Goal: Information Seeking & Learning: Learn about a topic

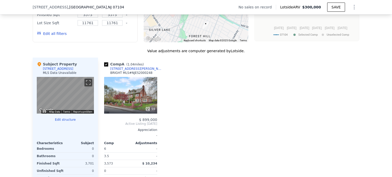
scroll to position [455, 0]
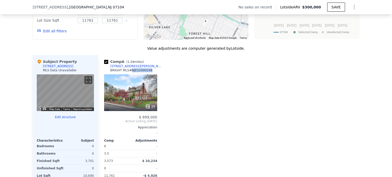
drag, startPoint x: 144, startPoint y: 73, endPoint x: 127, endPoint y: 75, distance: 17.2
click at [127, 72] on div "BRIGHT MLS # NJES2000248" at bounding box center [131, 70] width 42 height 4
copy div "NJES2000248"
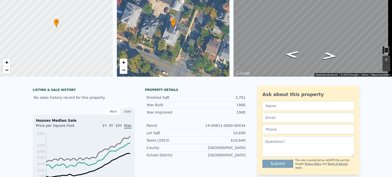
scroll to position [2, 0]
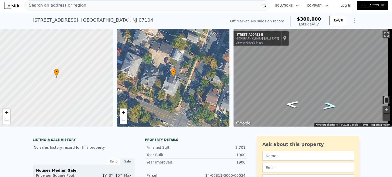
click at [326, 105] on icon "Go North, Ridge St" at bounding box center [329, 106] width 27 height 11
click at [325, 106] on icon "Go North, Ridge St" at bounding box center [329, 106] width 27 height 11
click at [291, 107] on icon "Go South, Ridge St" at bounding box center [291, 104] width 27 height 11
click at [291, 106] on icon "Go South, Ridge St" at bounding box center [291, 104] width 27 height 11
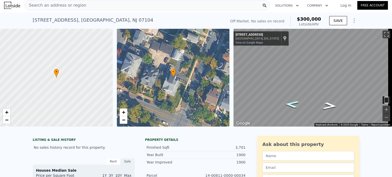
click at [291, 106] on icon "Go South, Ridge St" at bounding box center [291, 104] width 27 height 11
click at [291, 106] on icon "Go South, Ridge St" at bounding box center [291, 104] width 27 height 10
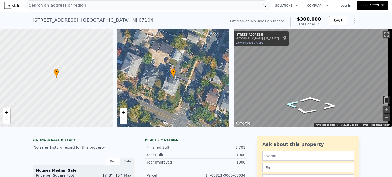
click at [291, 106] on icon "Go South, Ridge St" at bounding box center [291, 104] width 27 height 11
click at [328, 108] on icon "Go North, Ridge St" at bounding box center [329, 106] width 27 height 11
drag, startPoint x: 328, startPoint y: 108, endPoint x: 332, endPoint y: 106, distance: 4.6
click at [332, 106] on icon "Go North, Ridge St" at bounding box center [329, 106] width 27 height 10
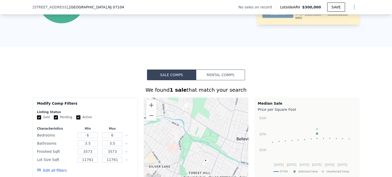
scroll to position [315, 0]
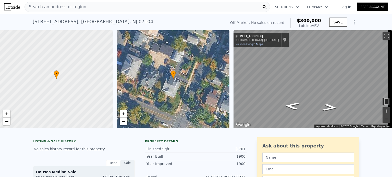
scroll to position [0, 0]
